Goal: Task Accomplishment & Management: Use online tool/utility

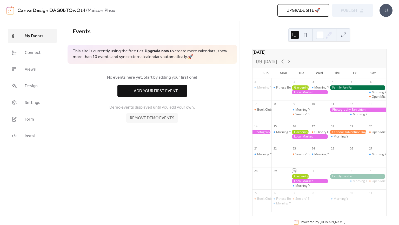
scroll to position [14, 0]
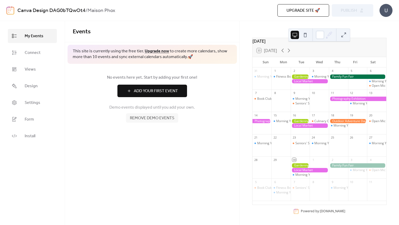
click at [266, 121] on div at bounding box center [262, 121] width 19 height 4
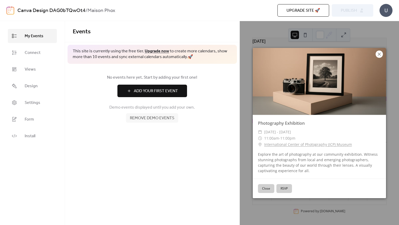
click at [379, 54] on icon at bounding box center [379, 54] width 6 height 6
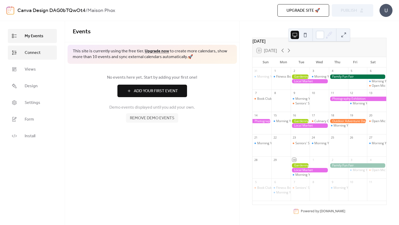
click at [37, 56] on span "Connect" at bounding box center [33, 53] width 16 height 6
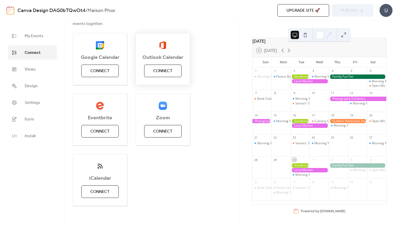
scroll to position [62, 0]
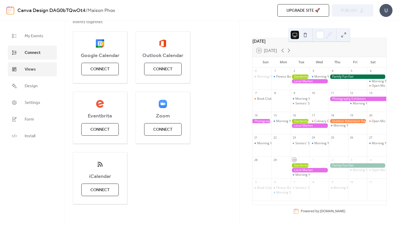
click at [40, 71] on link "Views" at bounding box center [32, 69] width 49 height 14
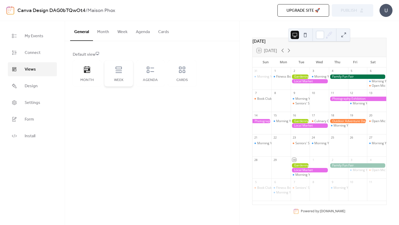
click at [127, 73] on div "Week" at bounding box center [118, 73] width 29 height 26
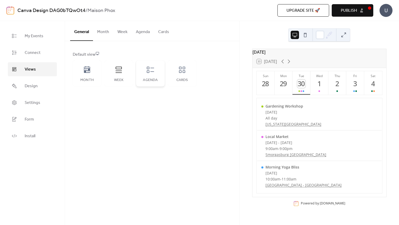
click at [154, 68] on icon at bounding box center [150, 70] width 8 height 8
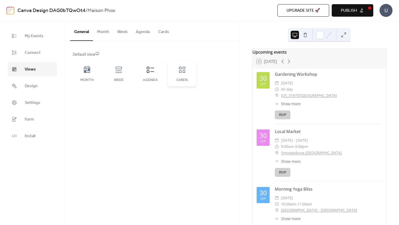
click at [181, 70] on icon at bounding box center [182, 70] width 8 height 8
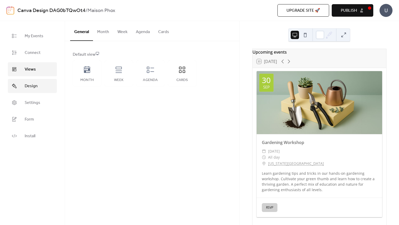
click at [35, 87] on span "Design" at bounding box center [31, 86] width 13 height 6
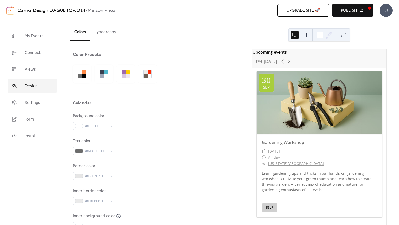
click at [35, 87] on span "Design" at bounding box center [31, 86] width 13 height 6
click at [41, 119] on link "Form" at bounding box center [32, 119] width 49 height 14
